Goal: Check status: Check status

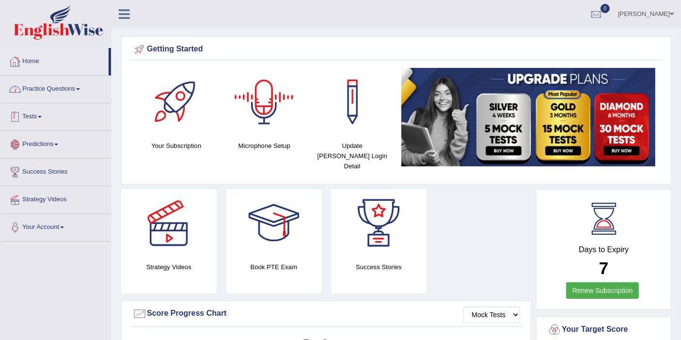
click at [39, 65] on link "Home" at bounding box center [54, 60] width 108 height 24
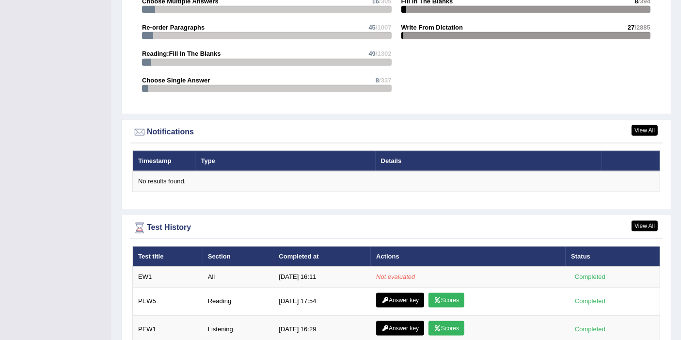
scroll to position [1130, 0]
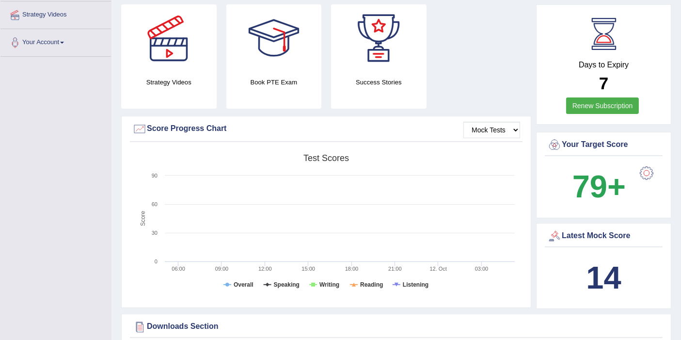
scroll to position [108, 0]
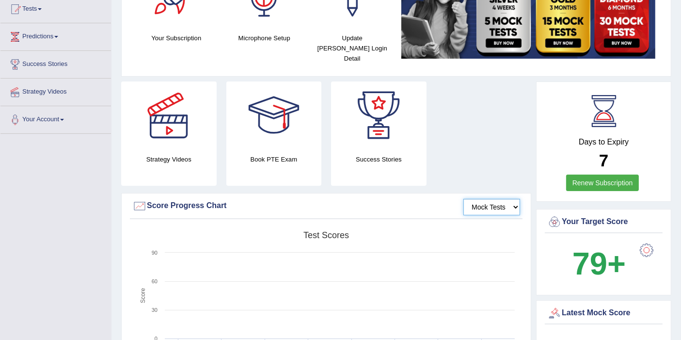
click at [505, 199] on select "Mock Tests" at bounding box center [491, 207] width 57 height 16
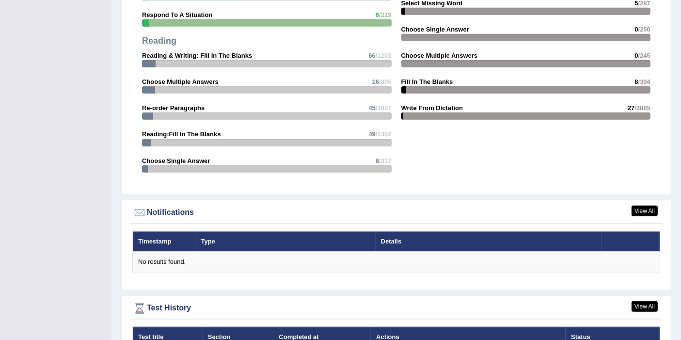
scroll to position [1184, 0]
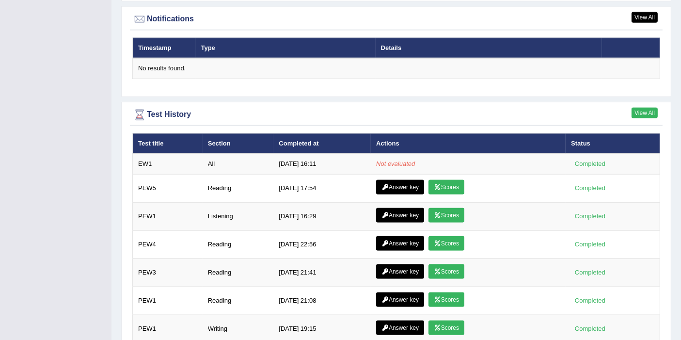
click at [643, 108] on link "View All" at bounding box center [644, 113] width 26 height 11
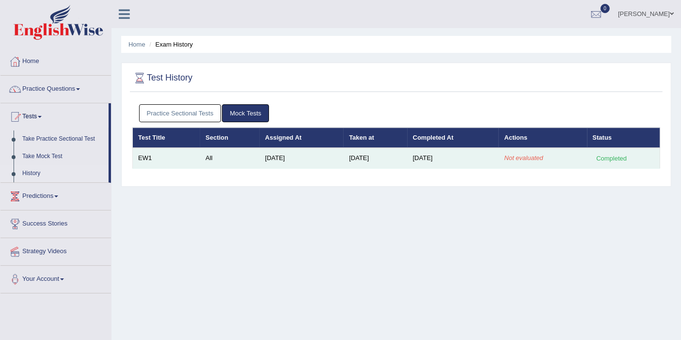
click at [614, 158] on div "Completed" at bounding box center [611, 158] width 38 height 10
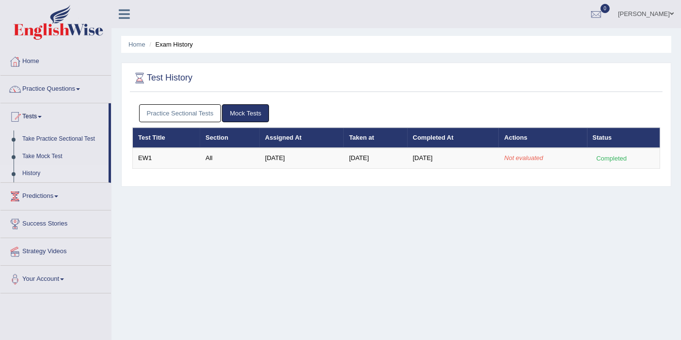
click at [192, 110] on link "Practice Sectional Tests" at bounding box center [180, 113] width 82 height 18
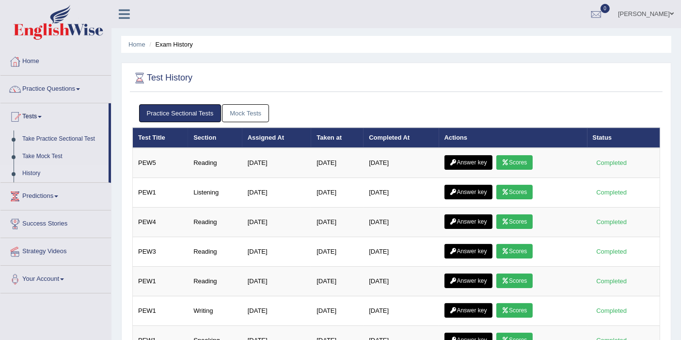
click at [250, 111] on link "Mock Tests" at bounding box center [245, 113] width 47 height 18
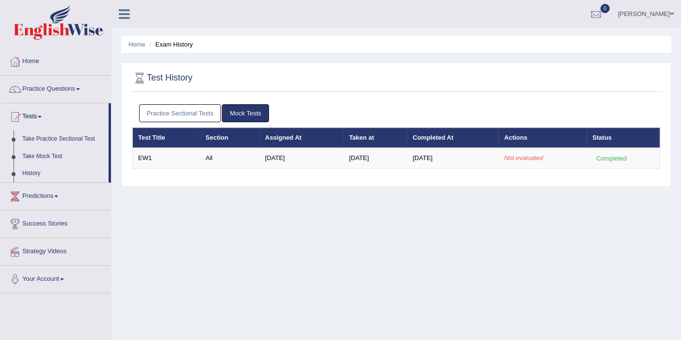
click at [212, 105] on link "Practice Sectional Tests" at bounding box center [180, 113] width 82 height 18
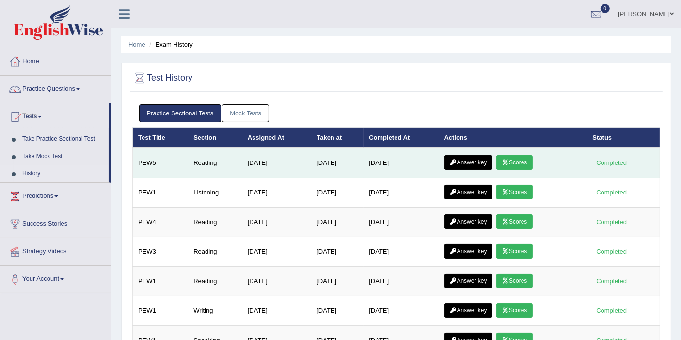
click at [507, 159] on icon at bounding box center [504, 162] width 7 height 6
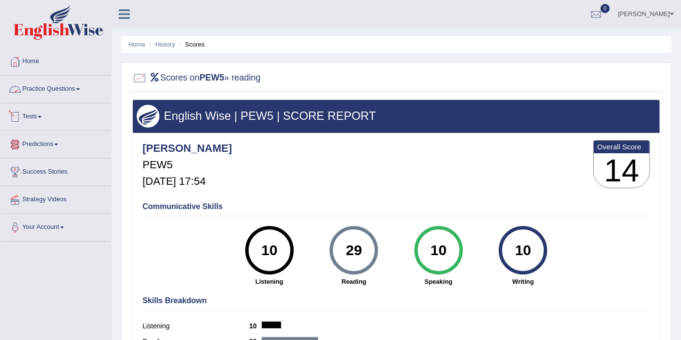
click at [30, 85] on link "Practice Questions" at bounding box center [55, 88] width 110 height 24
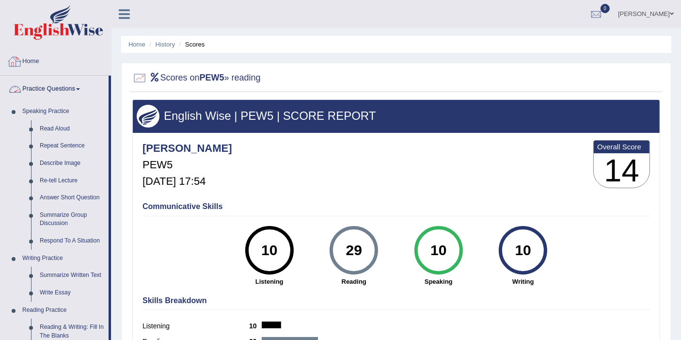
click at [41, 62] on link "Home" at bounding box center [55, 60] width 110 height 24
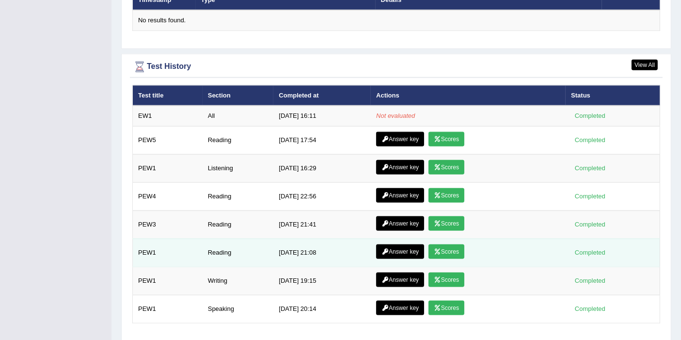
scroll to position [1236, 0]
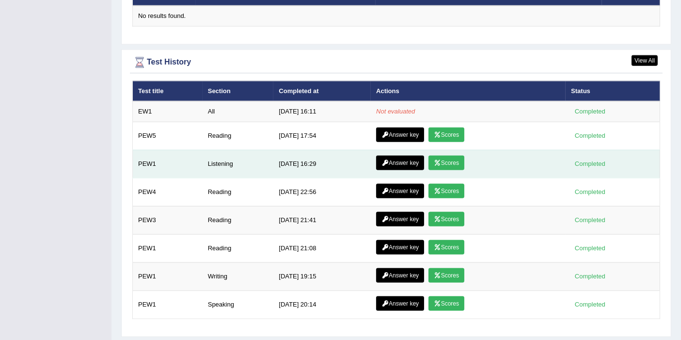
click at [436, 160] on icon at bounding box center [437, 163] width 7 height 6
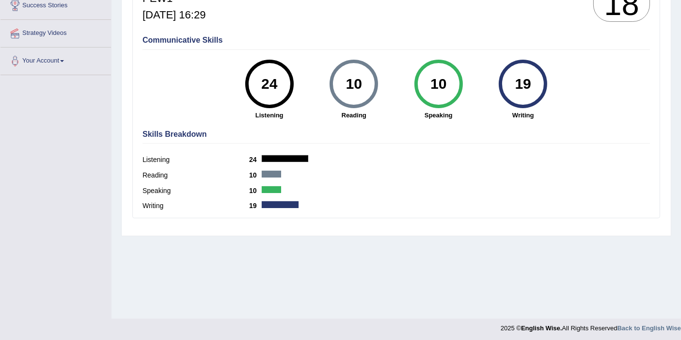
scroll to position [169, 0]
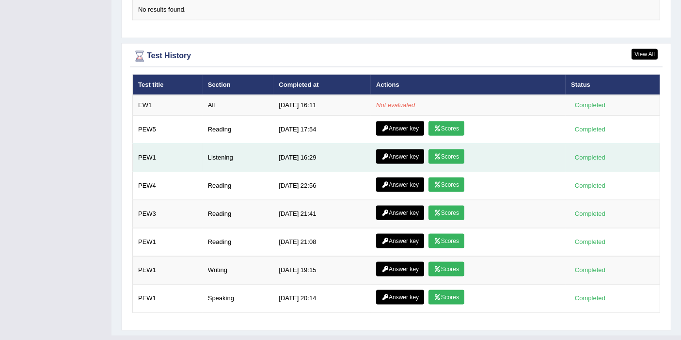
scroll to position [1244, 0]
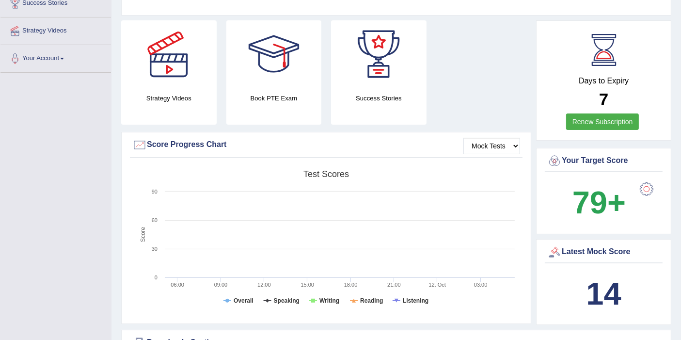
scroll to position [276, 0]
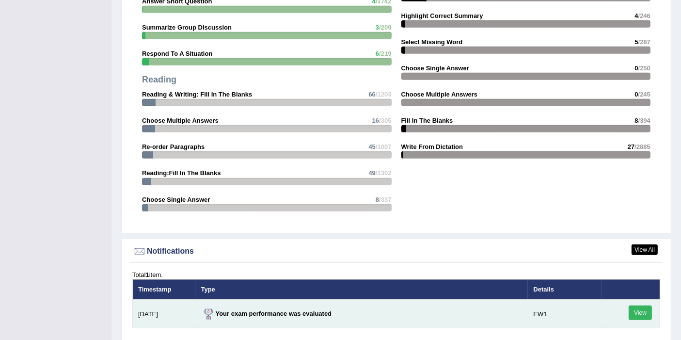
scroll to position [1137, 0]
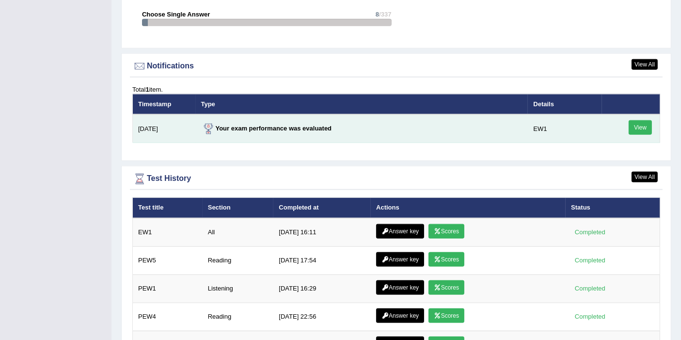
click at [635, 120] on link "View" at bounding box center [639, 127] width 23 height 15
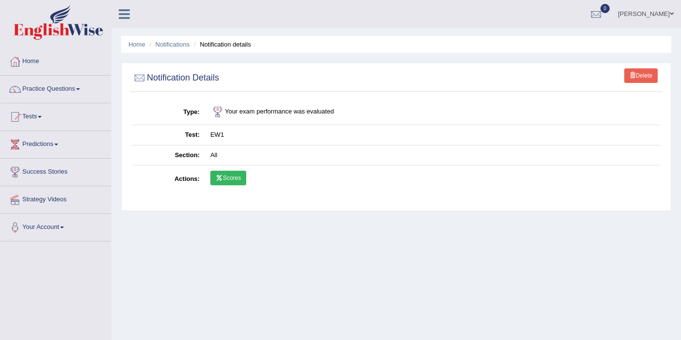
click at [225, 178] on link "Scores" at bounding box center [228, 177] width 36 height 15
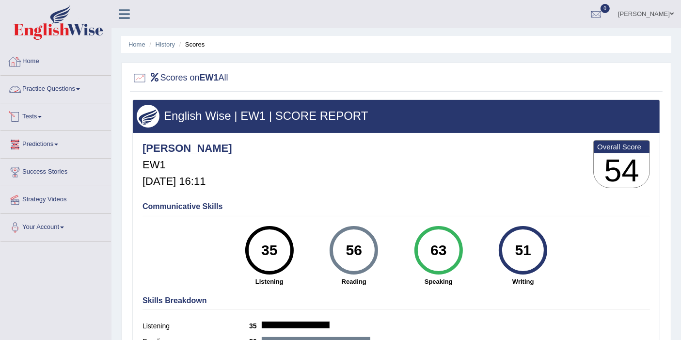
click at [31, 62] on link "Home" at bounding box center [55, 60] width 110 height 24
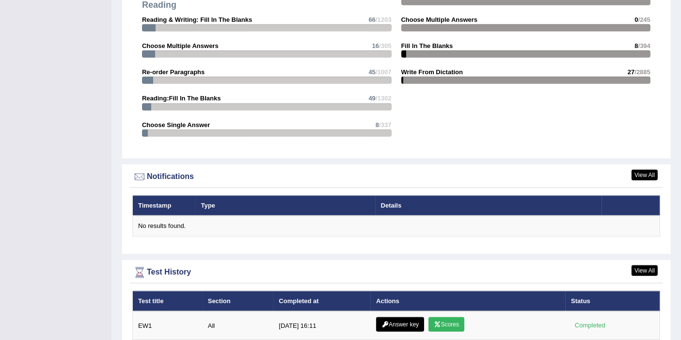
scroll to position [1128, 0]
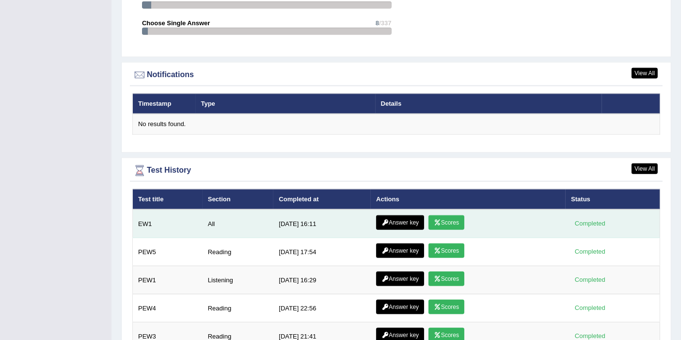
click at [405, 215] on link "Answer key" at bounding box center [400, 222] width 48 height 15
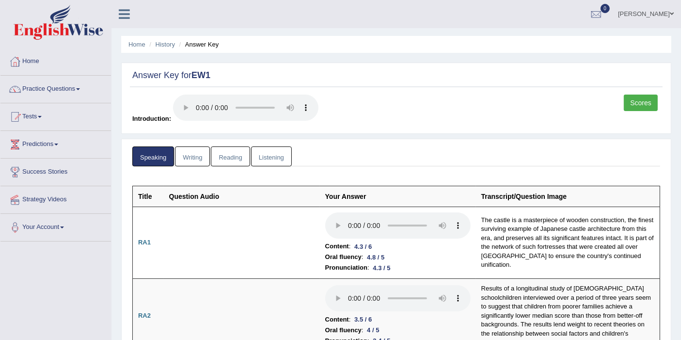
drag, startPoint x: 192, startPoint y: 161, endPoint x: 185, endPoint y: 163, distance: 7.7
click at [192, 161] on link "Writing" at bounding box center [192, 156] width 35 height 20
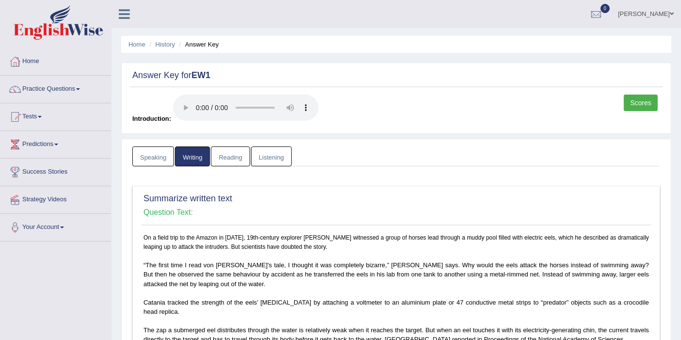
click at [642, 108] on link "Scores" at bounding box center [640, 102] width 34 height 16
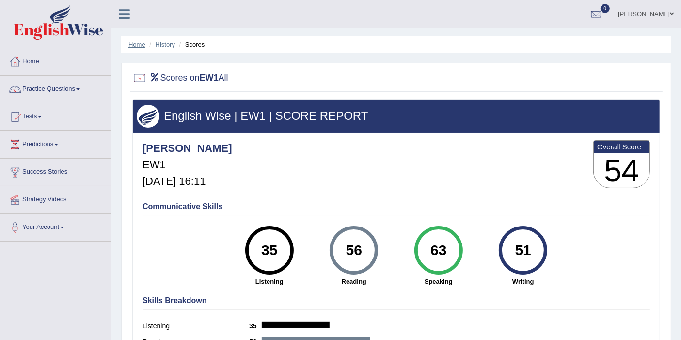
click at [136, 45] on link "Home" at bounding box center [136, 44] width 17 height 7
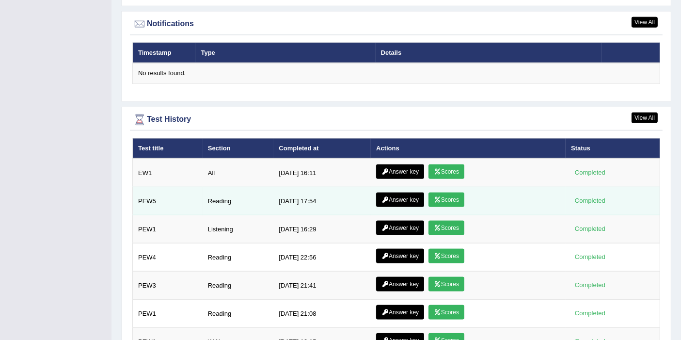
scroll to position [1182, 0]
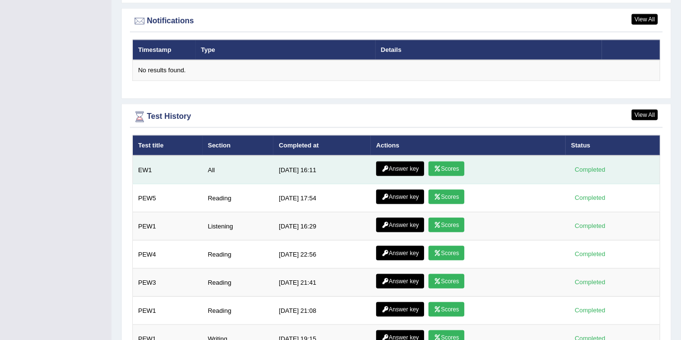
click at [404, 161] on link "Answer key" at bounding box center [400, 168] width 48 height 15
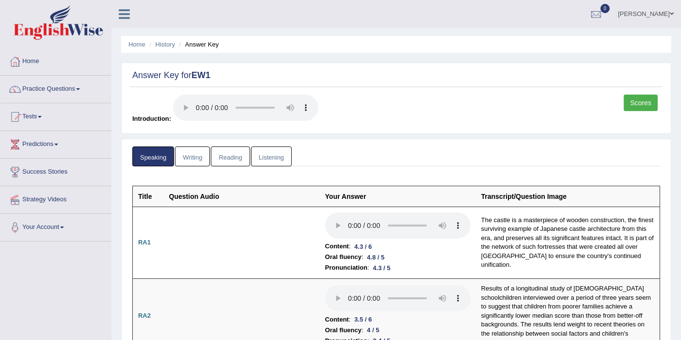
click at [181, 160] on link "Writing" at bounding box center [192, 156] width 35 height 20
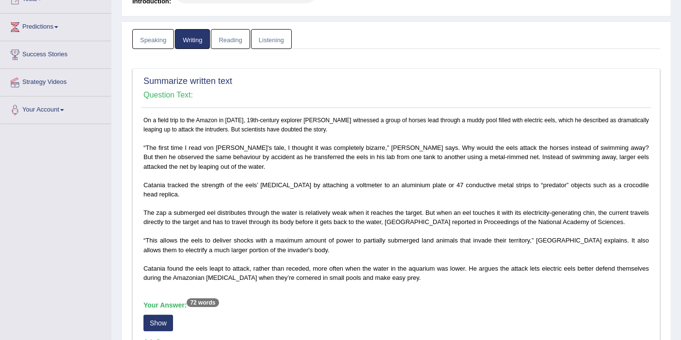
scroll to position [16, 0]
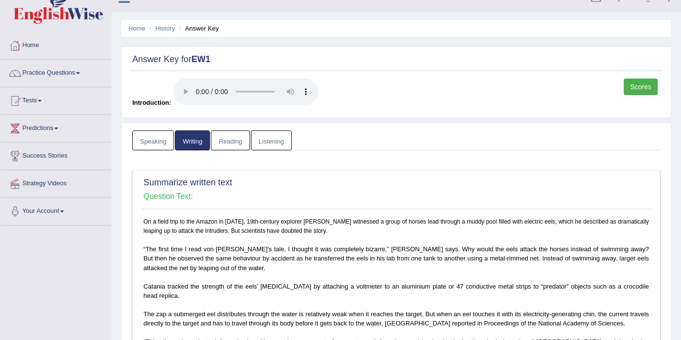
click at [225, 136] on link "Reading" at bounding box center [230, 140] width 39 height 20
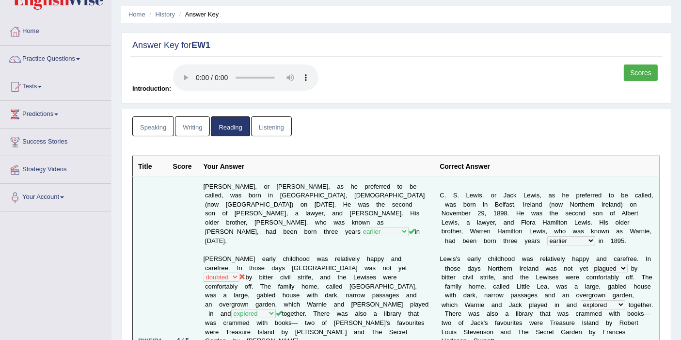
scroll to position [0, 0]
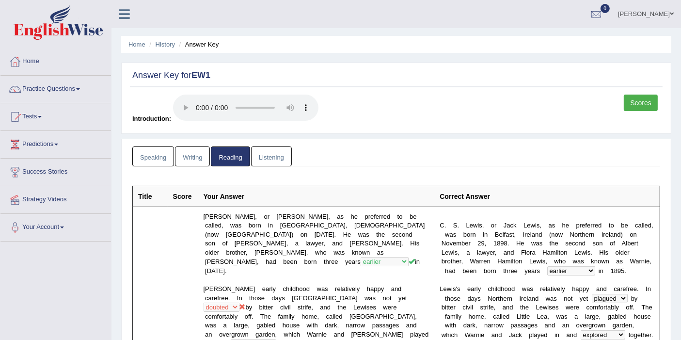
click at [280, 150] on link "Listening" at bounding box center [271, 156] width 41 height 20
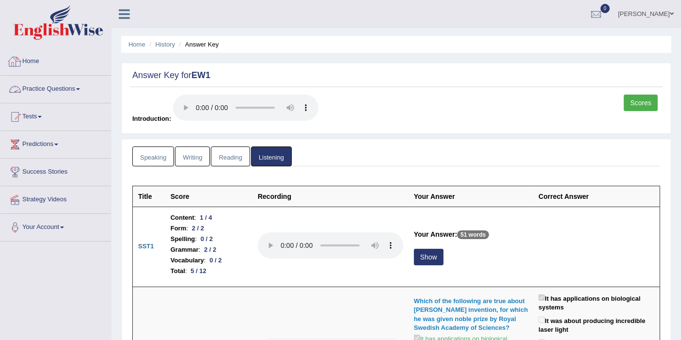
click at [33, 63] on link "Home" at bounding box center [55, 60] width 110 height 24
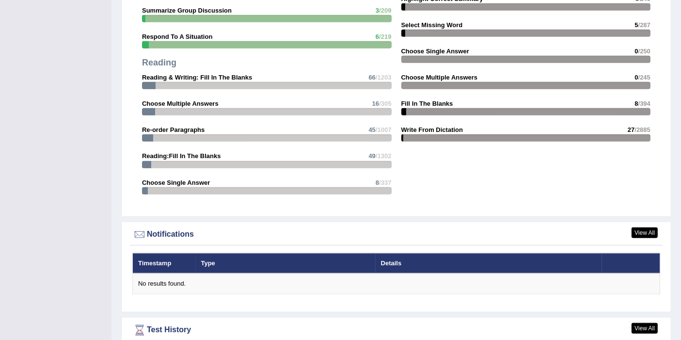
scroll to position [1184, 0]
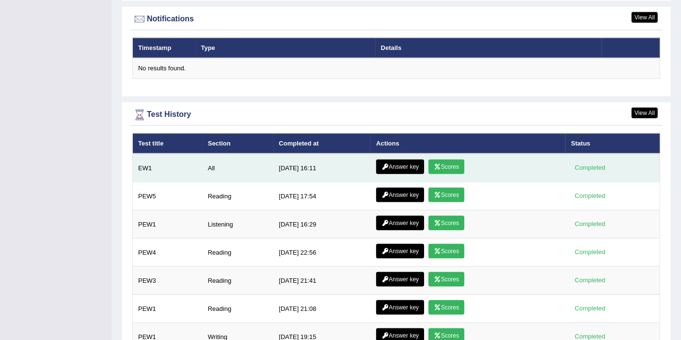
click at [390, 159] on link "Answer key" at bounding box center [400, 166] width 48 height 15
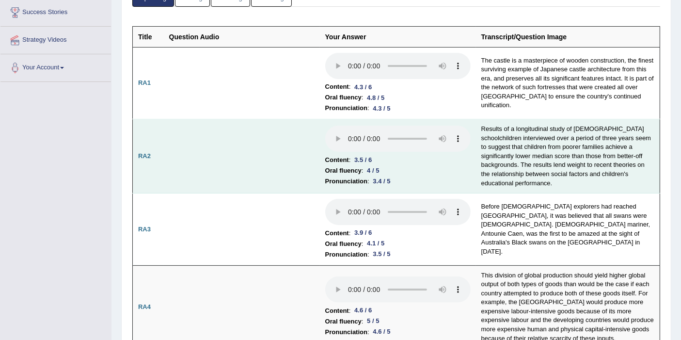
scroll to position [136, 0]
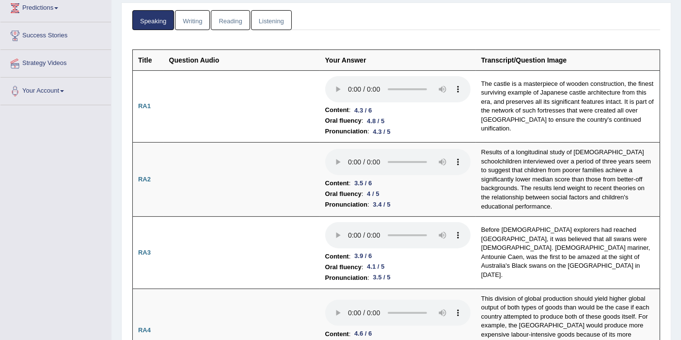
drag, startPoint x: 126, startPoint y: 194, endPoint x: 131, endPoint y: 206, distance: 13.7
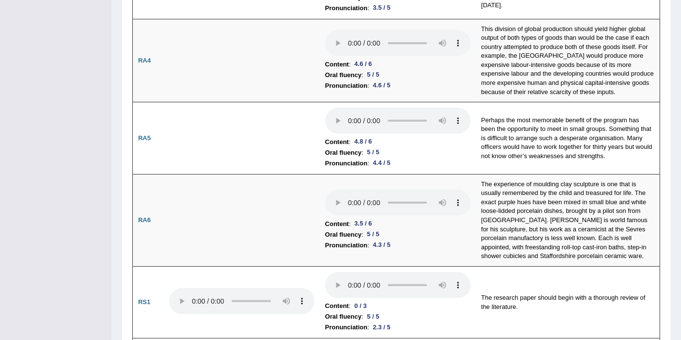
scroll to position [418, 0]
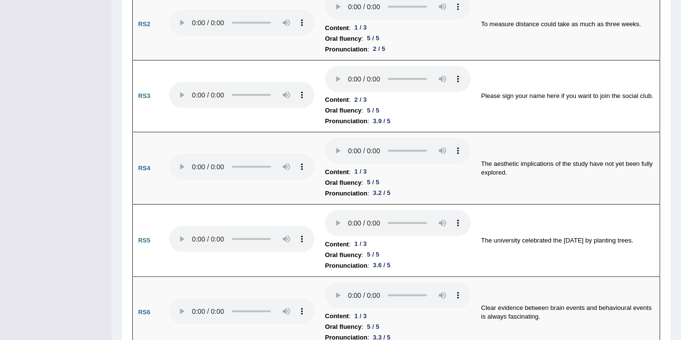
scroll to position [737, 0]
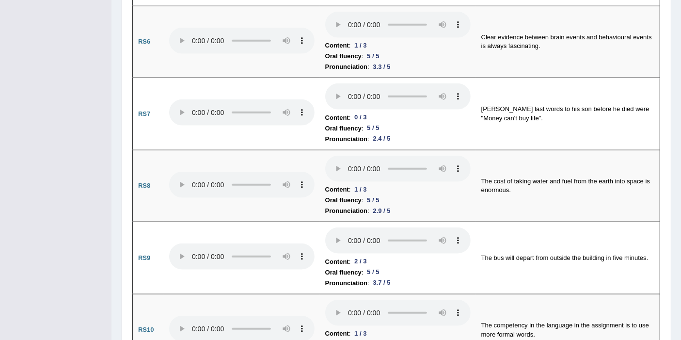
scroll to position [1037, 0]
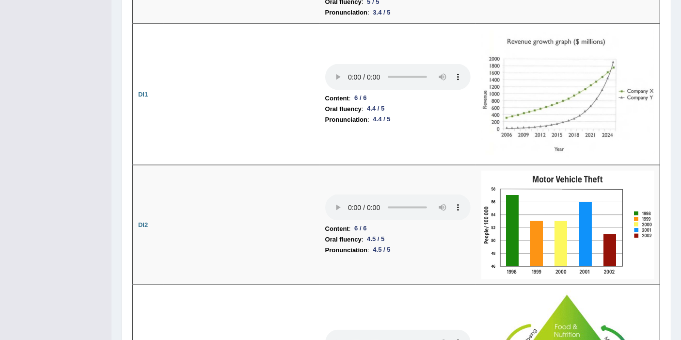
scroll to position [1382, 0]
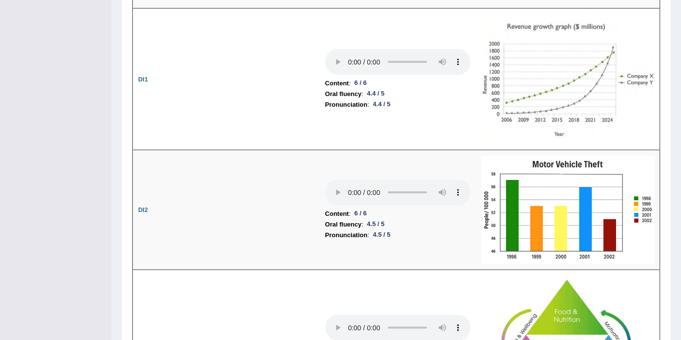
click at [78, 193] on div "Toggle navigation Home Practice Questions Speaking Practice Read Aloud Repeat S…" at bounding box center [340, 272] width 681 height 3308
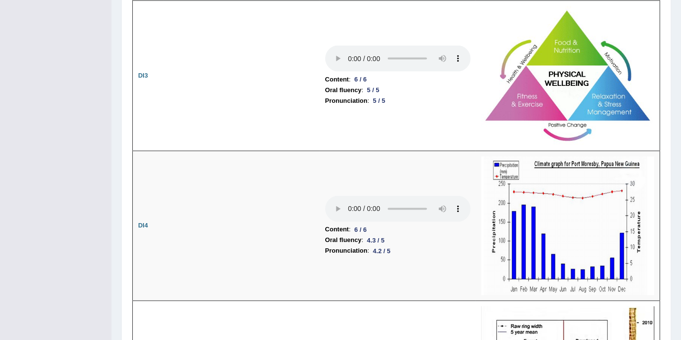
scroll to position [1627, 0]
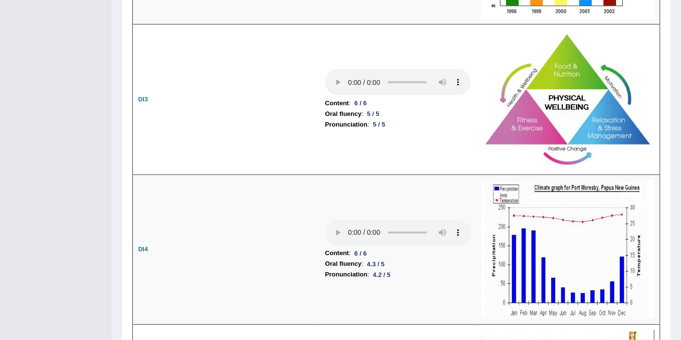
click at [77, 193] on div "Toggle navigation Home Practice Questions Speaking Practice Read Aloud Repeat S…" at bounding box center [340, 27] width 681 height 3308
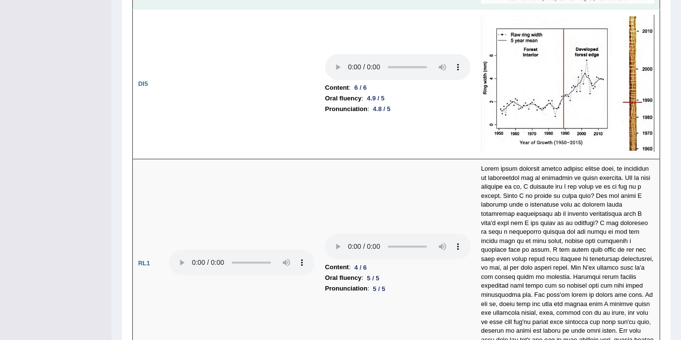
scroll to position [1950, 0]
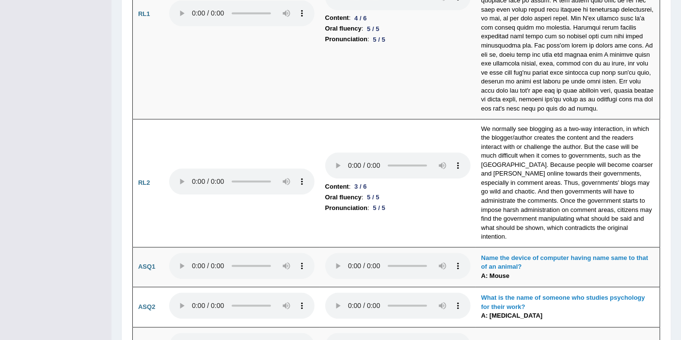
scroll to position [2273, 0]
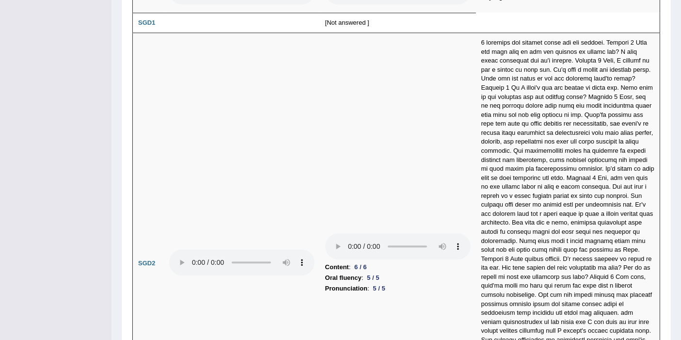
scroll to position [2650, 0]
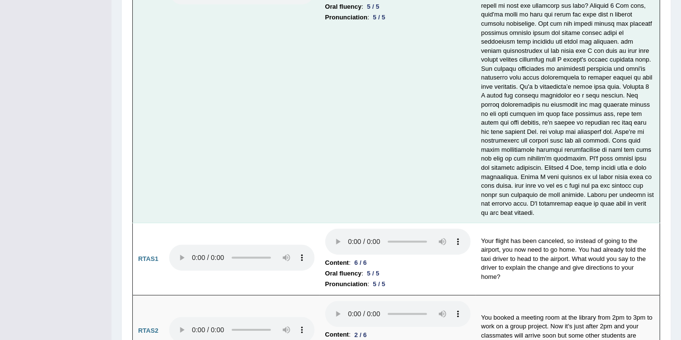
scroll to position [2949, 0]
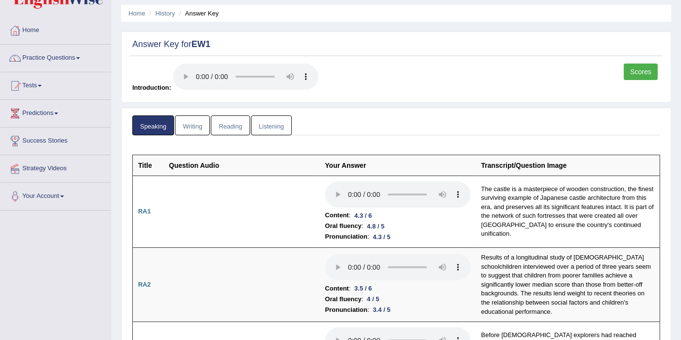
scroll to position [0, 0]
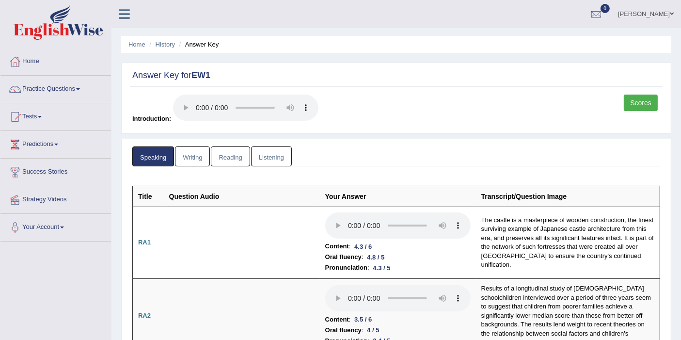
click at [189, 155] on link "Writing" at bounding box center [192, 156] width 35 height 20
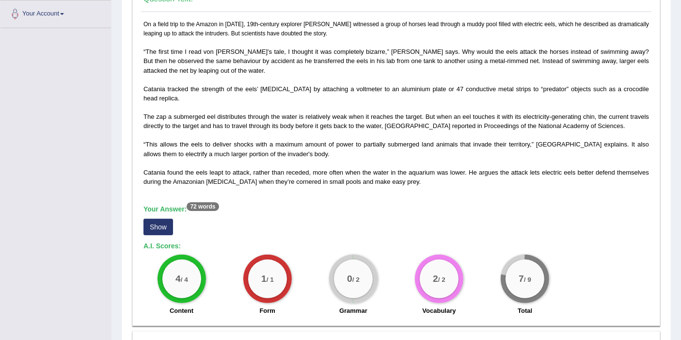
scroll to position [216, 0]
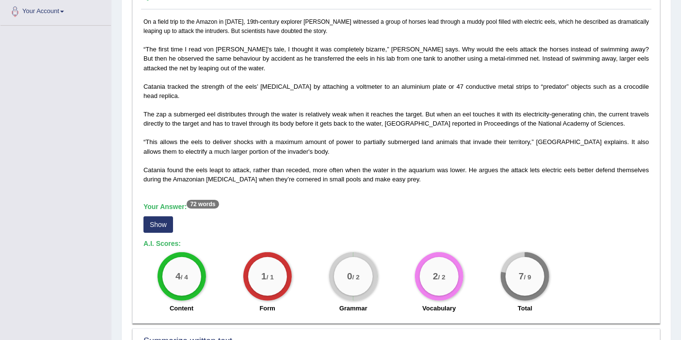
click at [116, 176] on div "Home History Answer Key Answer Key for EW1 Scores Introduction: Speaking Writin…" at bounding box center [395, 327] width 569 height 1087
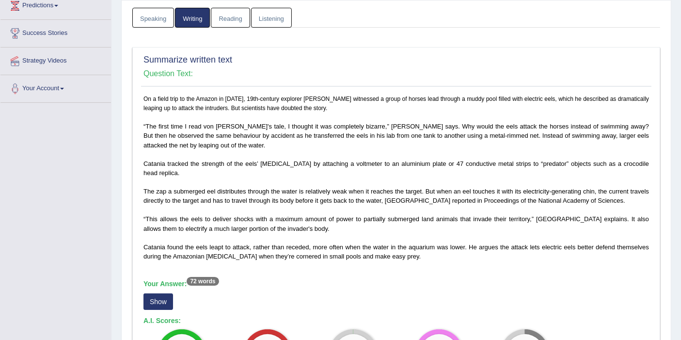
scroll to position [162, 0]
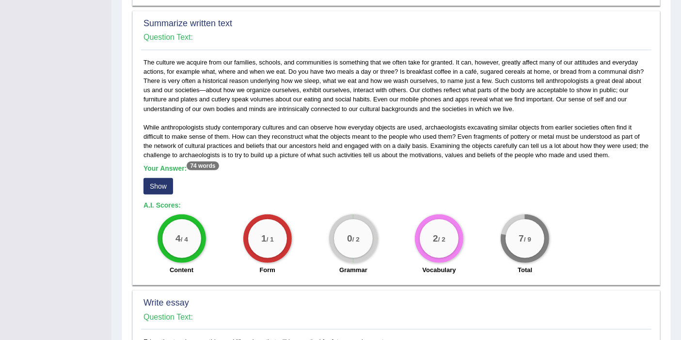
scroll to position [538, 0]
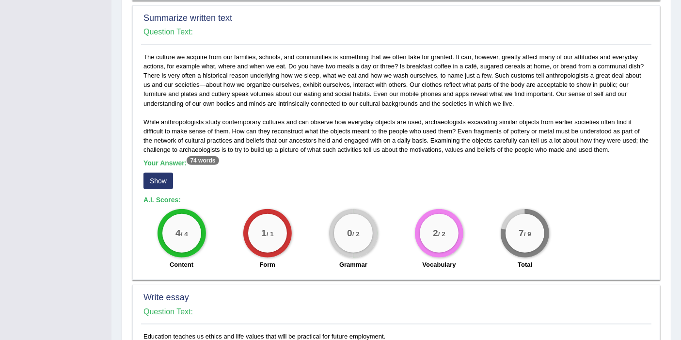
click at [111, 232] on div "Home History Answer Key Answer Key for EW1 Scores Introduction: Speaking Writin…" at bounding box center [395, 5] width 569 height 1087
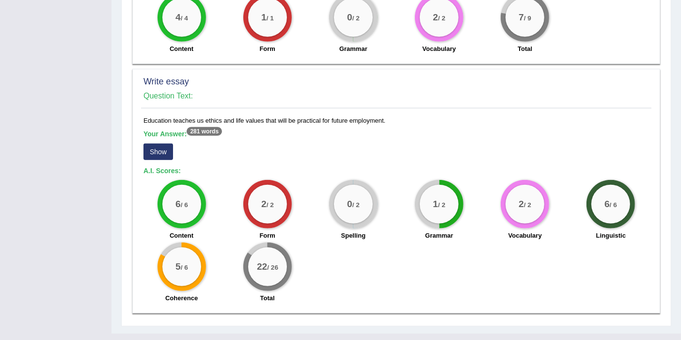
scroll to position [769, 0]
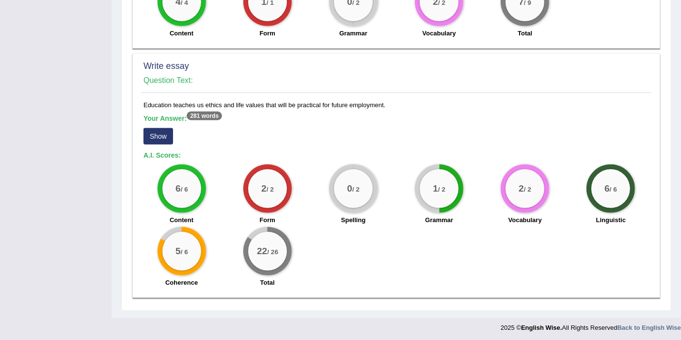
click at [156, 129] on button "Show" at bounding box center [158, 136] width 30 height 16
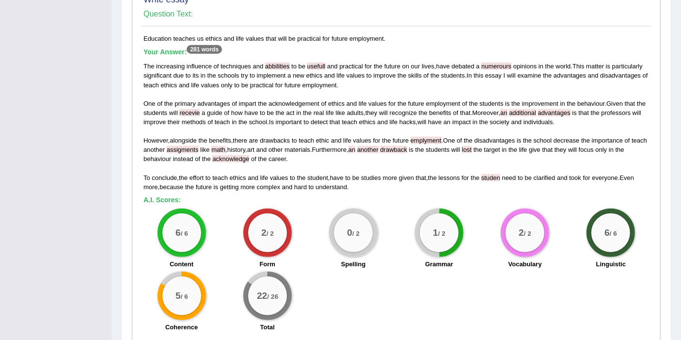
scroll to position [830, 0]
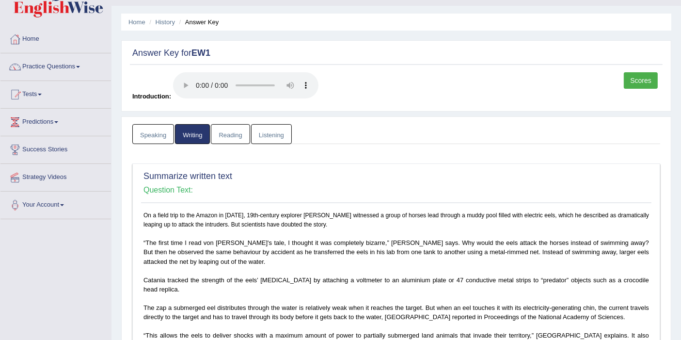
scroll to position [0, 0]
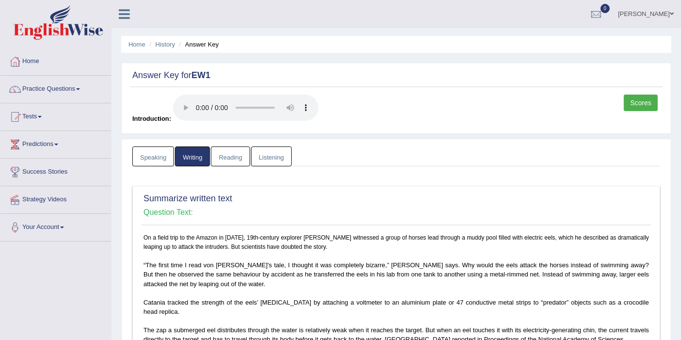
click at [222, 157] on link "Reading" at bounding box center [230, 156] width 39 height 20
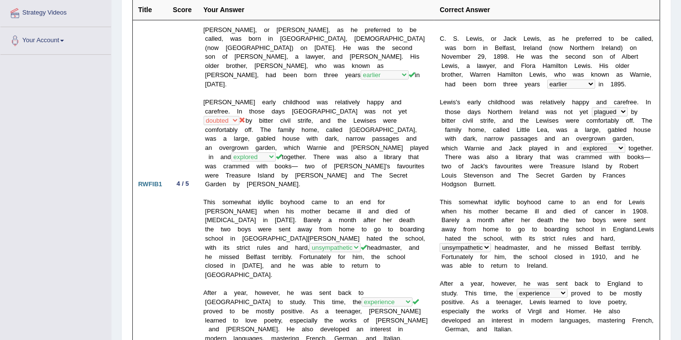
scroll to position [191, 0]
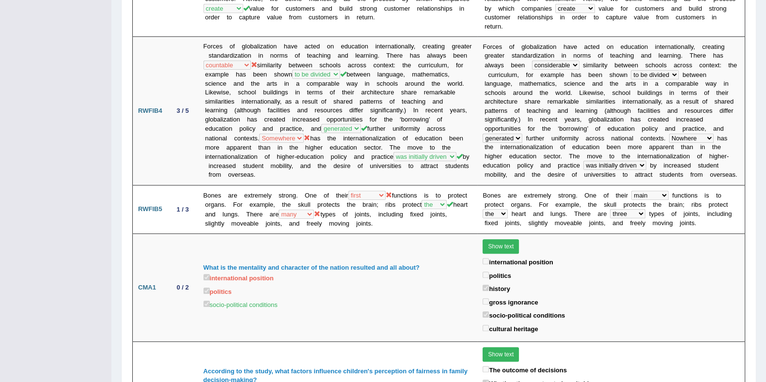
scroll to position [826, 0]
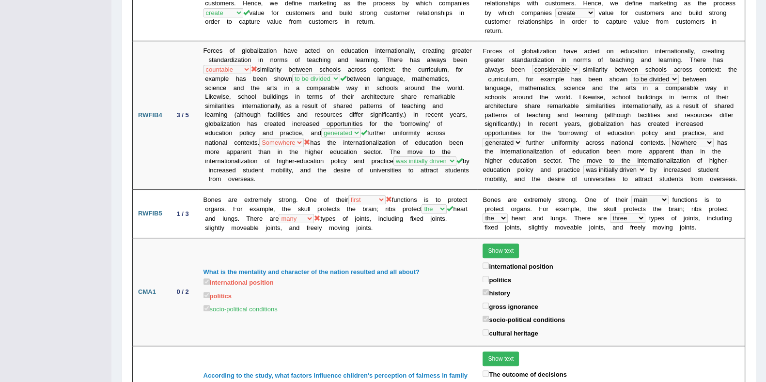
drag, startPoint x: 65, startPoint y: 226, endPoint x: 104, endPoint y: 223, distance: 39.3
click at [65, 225] on div "Toggle navigation Home Practice Questions Speaking Practice Read Aloud Repeat S…" at bounding box center [383, 242] width 766 height 2136
drag, startPoint x: 75, startPoint y: 188, endPoint x: 81, endPoint y: 189, distance: 6.8
click at [75, 188] on div "Toggle navigation Home Practice Questions Speaking Practice Read Aloud Repeat S…" at bounding box center [383, 242] width 766 height 2136
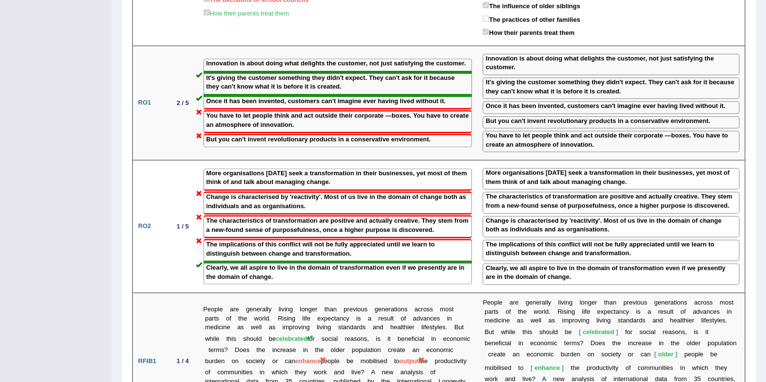
scroll to position [1241, 0]
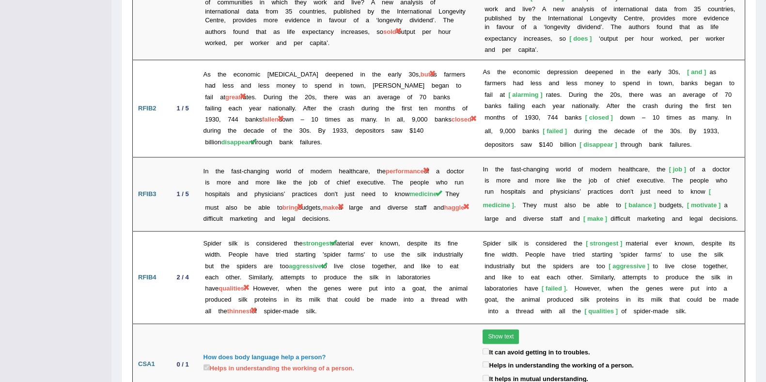
scroll to position [1617, 0]
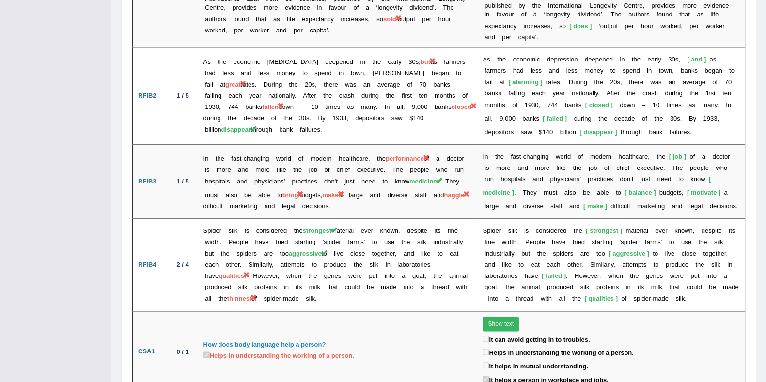
drag, startPoint x: 20, startPoint y: 233, endPoint x: 44, endPoint y: 236, distance: 23.9
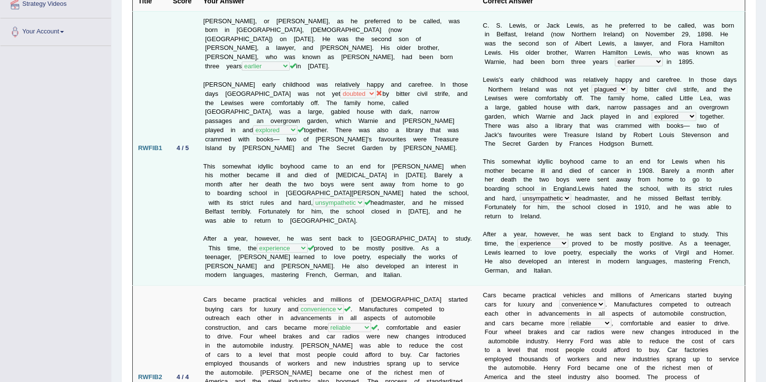
scroll to position [0, 0]
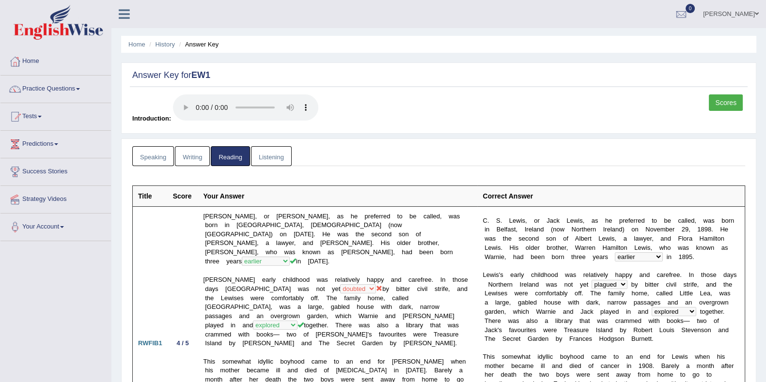
click at [261, 156] on link "Listening" at bounding box center [271, 156] width 41 height 20
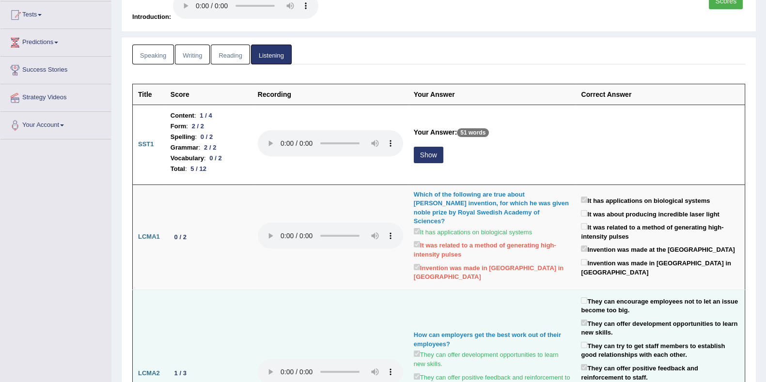
scroll to position [121, 0]
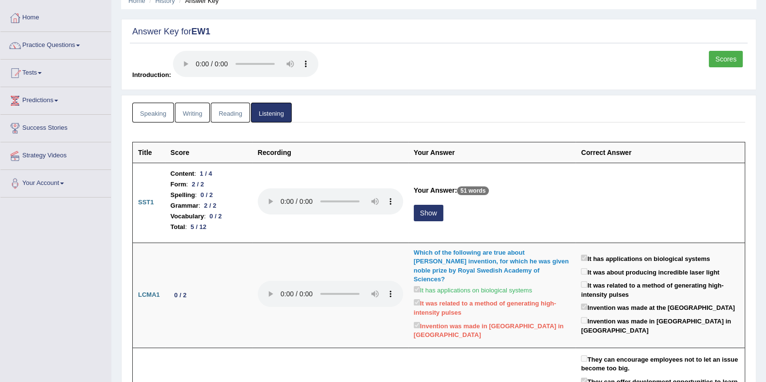
scroll to position [0, 0]
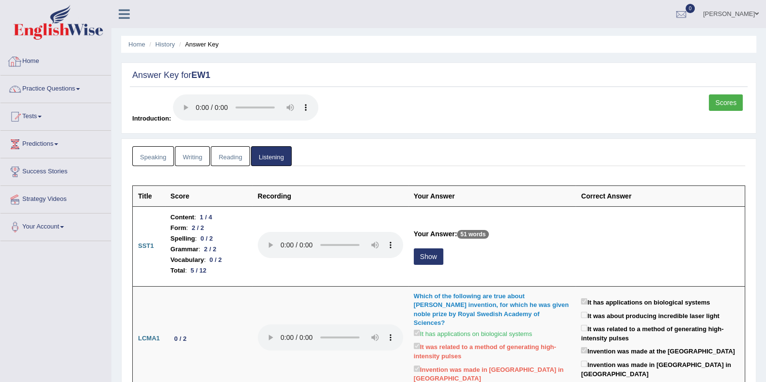
click at [43, 60] on link "Home" at bounding box center [55, 60] width 110 height 24
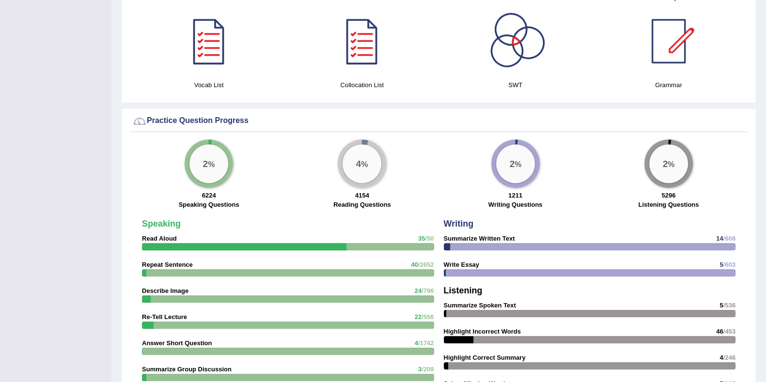
scroll to position [182, 0]
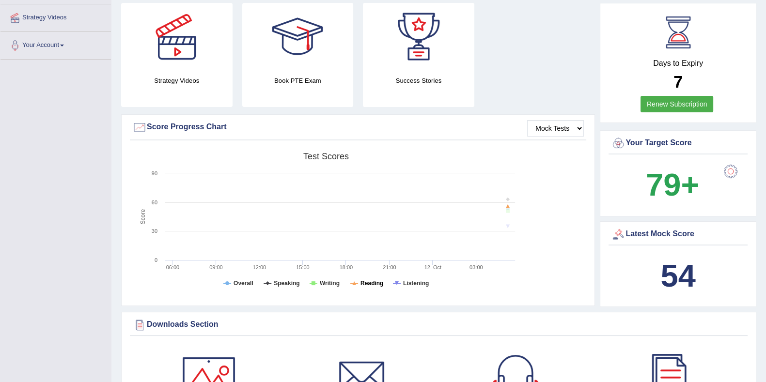
click at [366, 284] on tspan "Reading" at bounding box center [371, 283] width 23 height 7
click at [320, 281] on tspan "Writing" at bounding box center [330, 283] width 20 height 7
click at [262, 280] on rect at bounding box center [325, 223] width 387 height 150
click at [229, 280] on rect at bounding box center [325, 223] width 387 height 150
click at [238, 280] on tspan "Overall" at bounding box center [243, 283] width 20 height 7
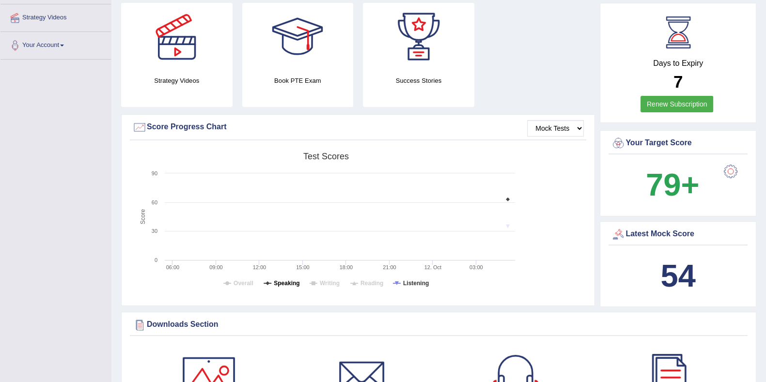
click at [274, 280] on tspan "Speaking" at bounding box center [287, 283] width 26 height 7
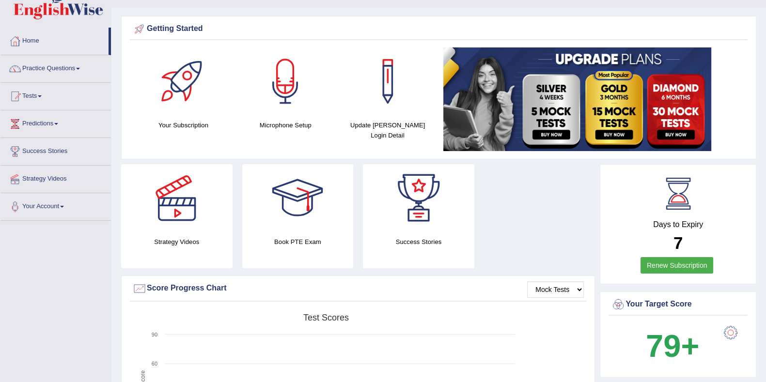
scroll to position [0, 0]
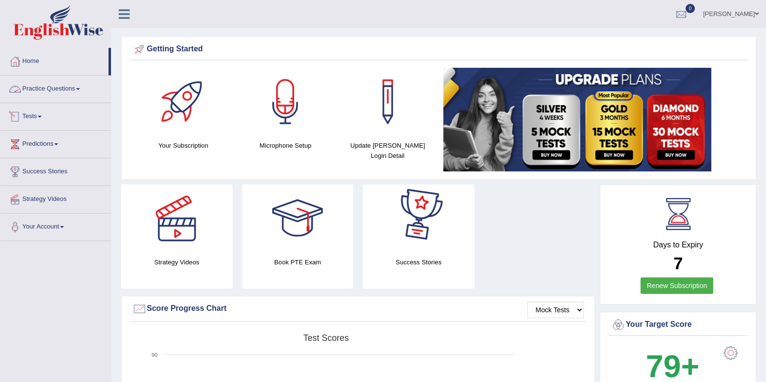
click at [60, 92] on link "Practice Questions" at bounding box center [55, 88] width 110 height 24
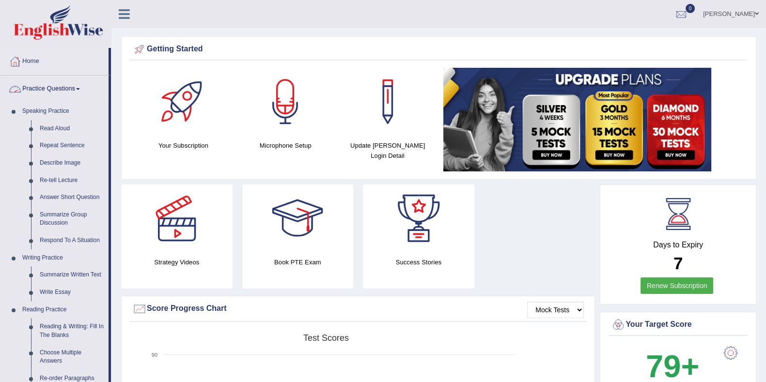
click at [60, 92] on link "Practice Questions" at bounding box center [54, 88] width 108 height 24
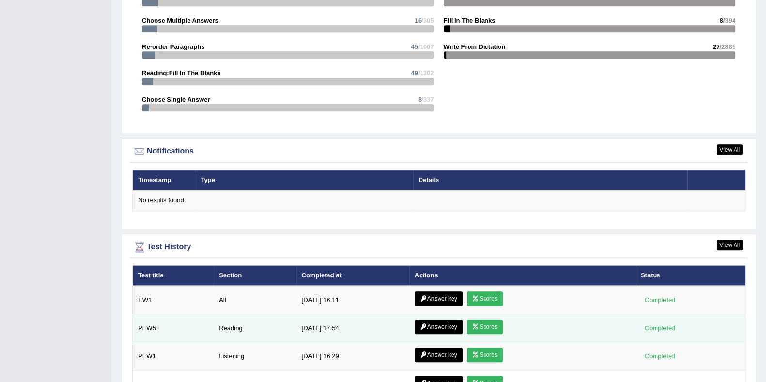
scroll to position [1090, 0]
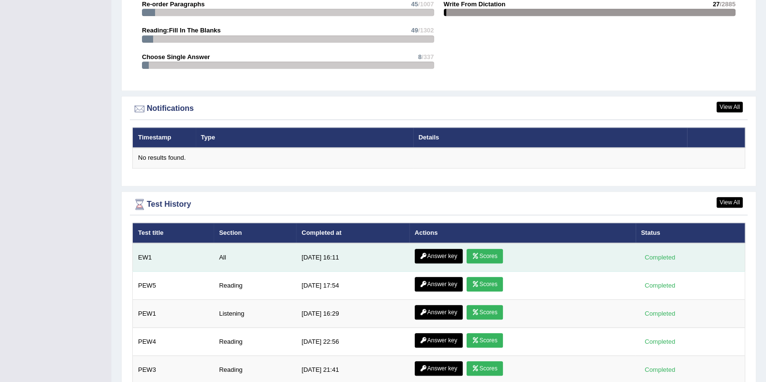
click at [477, 255] on icon at bounding box center [475, 256] width 7 height 6
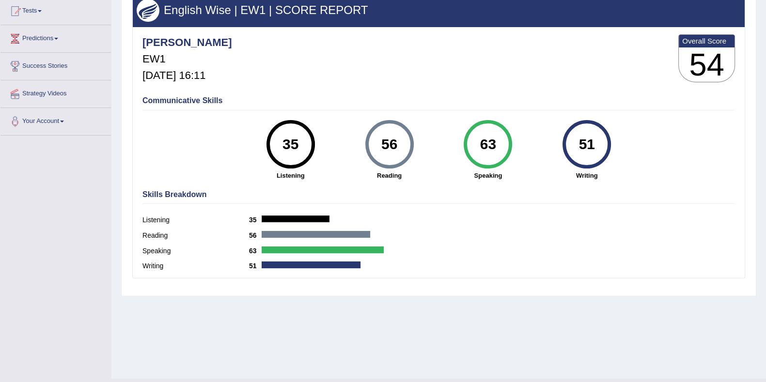
scroll to position [121, 0]
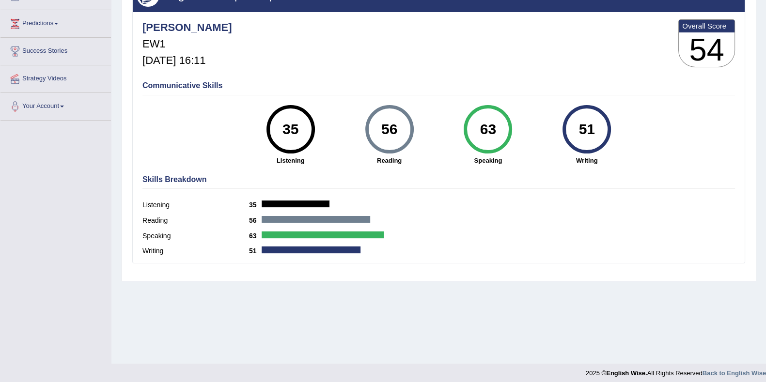
click at [328, 298] on div "Home History Scores Scores on EW1 All English Wise | EW1 | SCORE REPORT Eduardo…" at bounding box center [438, 121] width 654 height 484
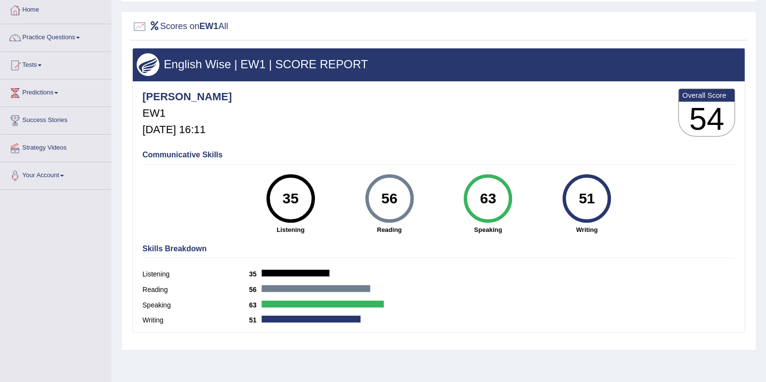
scroll to position [0, 0]
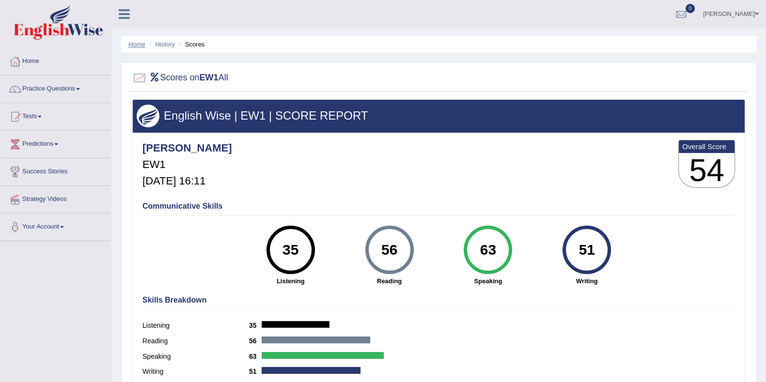
click at [132, 45] on link "Home" at bounding box center [136, 44] width 17 height 7
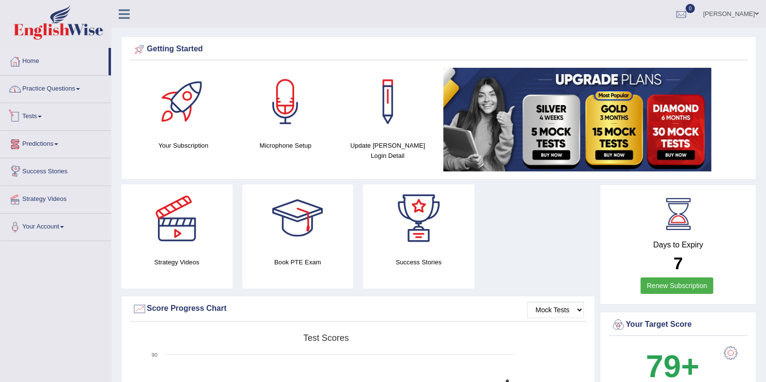
click at [50, 98] on link "Practice Questions" at bounding box center [55, 88] width 110 height 24
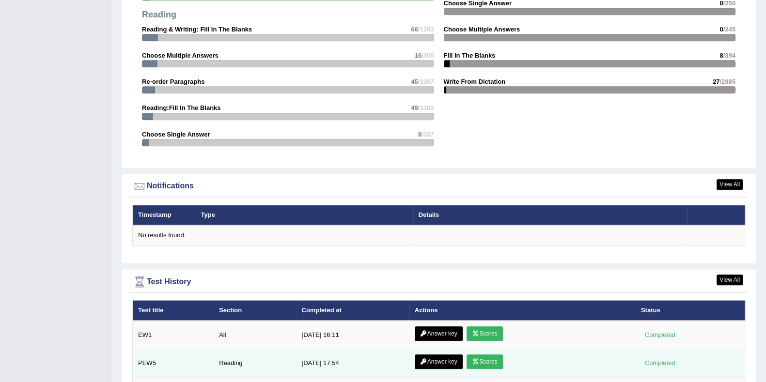
scroll to position [1090, 0]
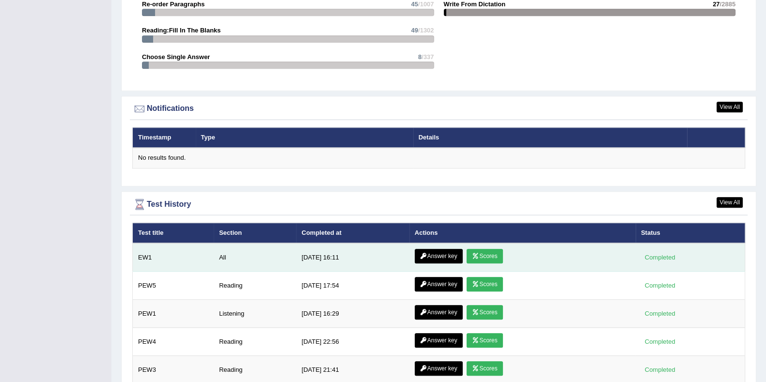
click at [441, 253] on link "Answer key" at bounding box center [439, 256] width 48 height 15
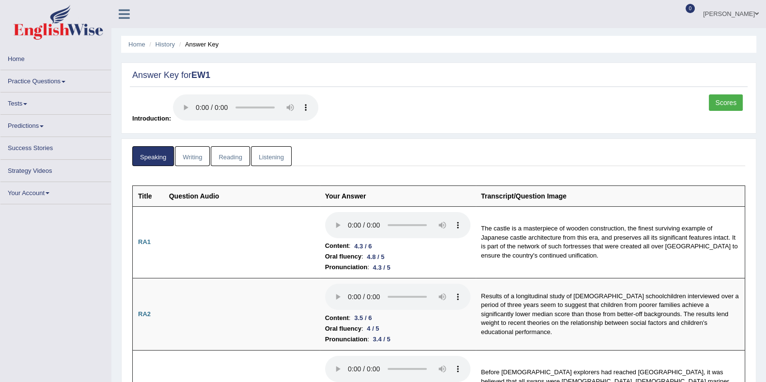
click at [280, 155] on link "Listening" at bounding box center [271, 156] width 41 height 20
click at [280, 153] on link "Listening" at bounding box center [271, 156] width 41 height 20
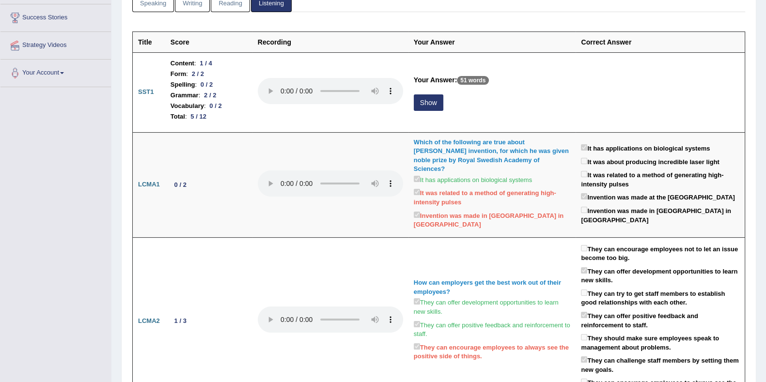
scroll to position [179, 0]
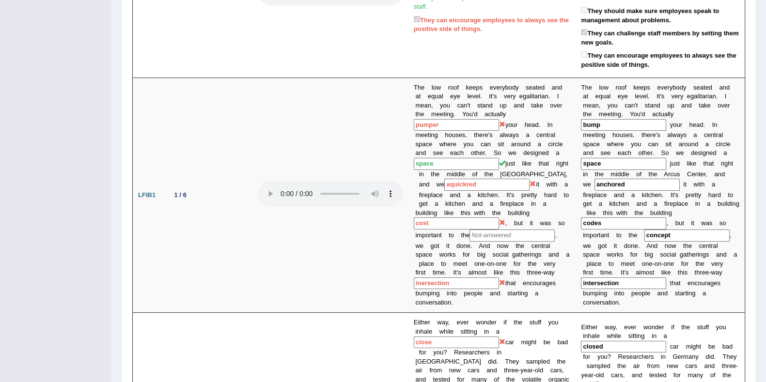
scroll to position [542, 0]
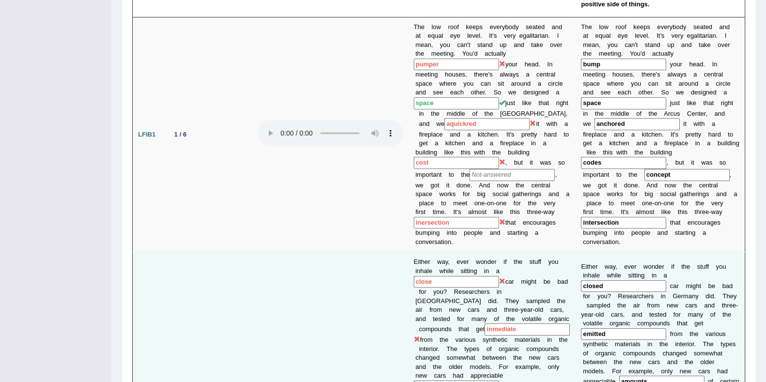
drag, startPoint x: 79, startPoint y: 232, endPoint x: 285, endPoint y: 252, distance: 206.4
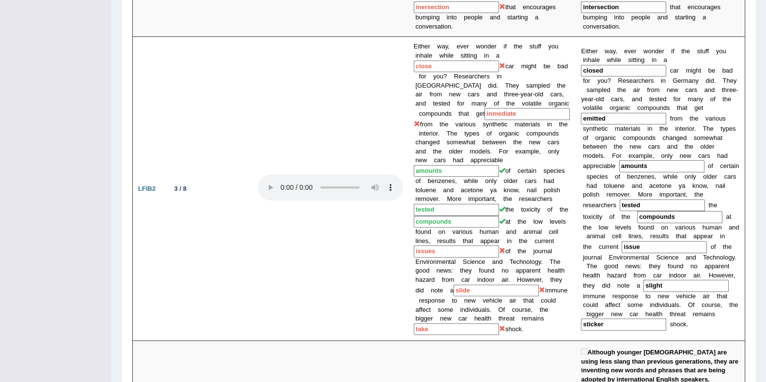
scroll to position [736, 0]
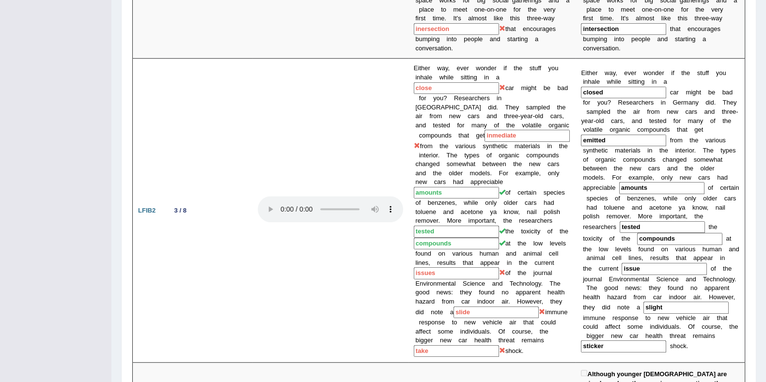
drag, startPoint x: 76, startPoint y: 161, endPoint x: 93, endPoint y: 170, distance: 19.7
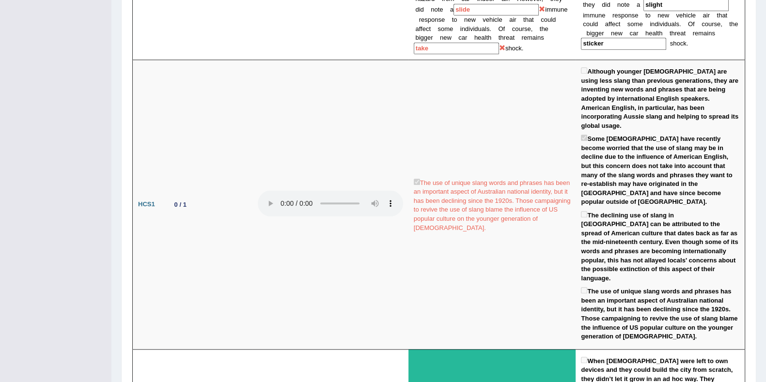
scroll to position [1073, 0]
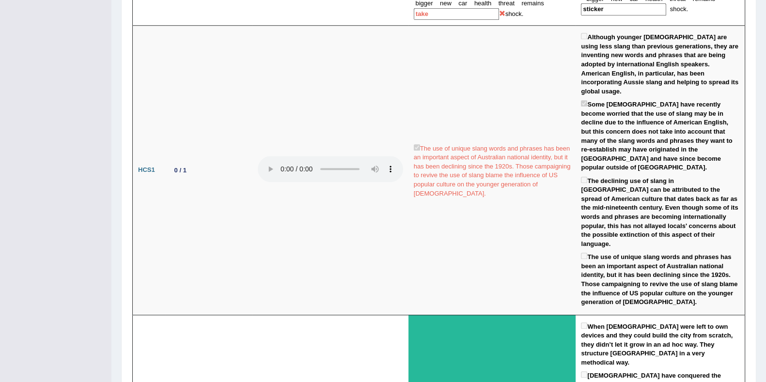
click at [42, 161] on div "Toggle navigation Home Practice Questions Speaking Practice Read Aloud Repeat S…" at bounding box center [383, 221] width 766 height 2588
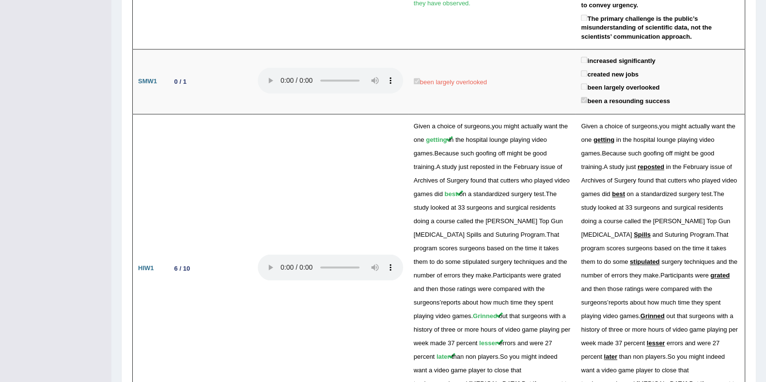
scroll to position [1748, 0]
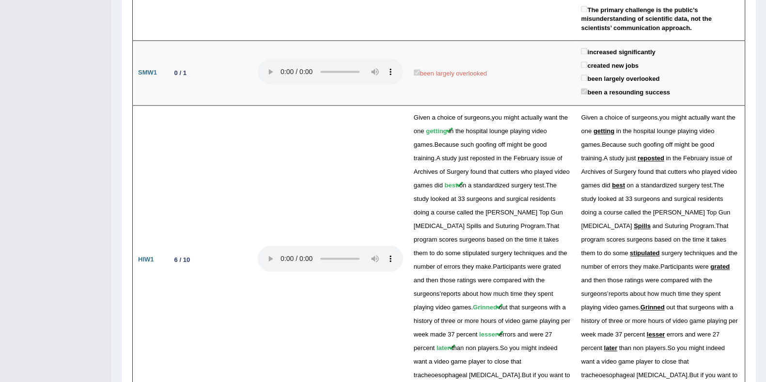
drag, startPoint x: 101, startPoint y: 234, endPoint x: 120, endPoint y: 233, distance: 18.4
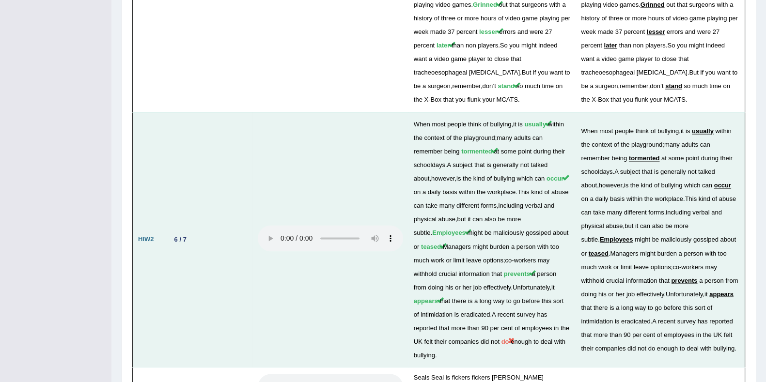
scroll to position [2096, 0]
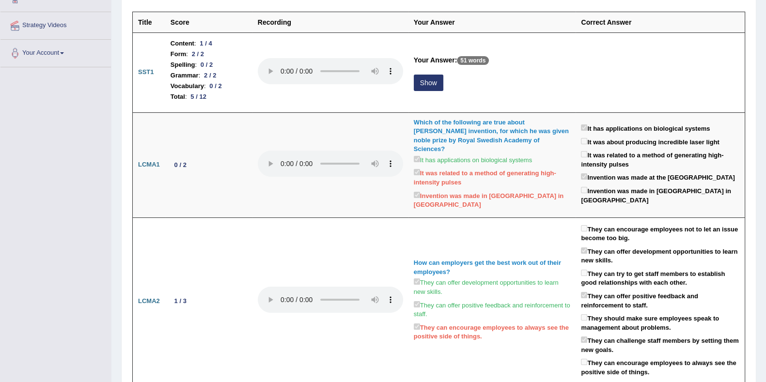
scroll to position [0, 0]
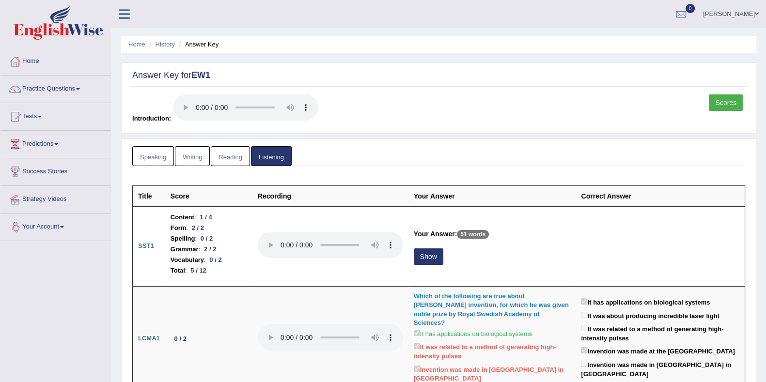
click at [721, 101] on link "Scores" at bounding box center [726, 102] width 34 height 16
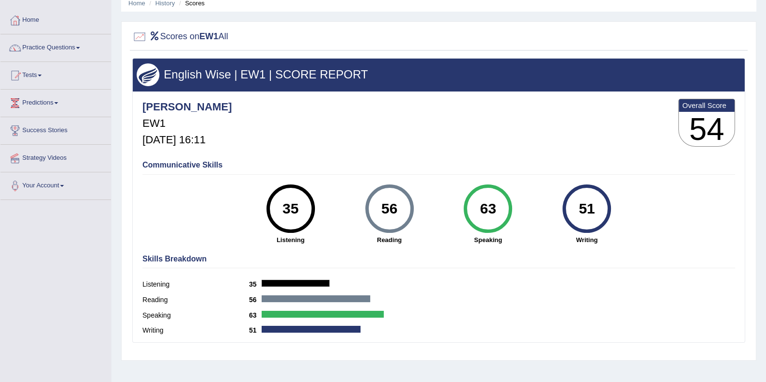
scroll to position [60, 0]
